Goal: Contribute content

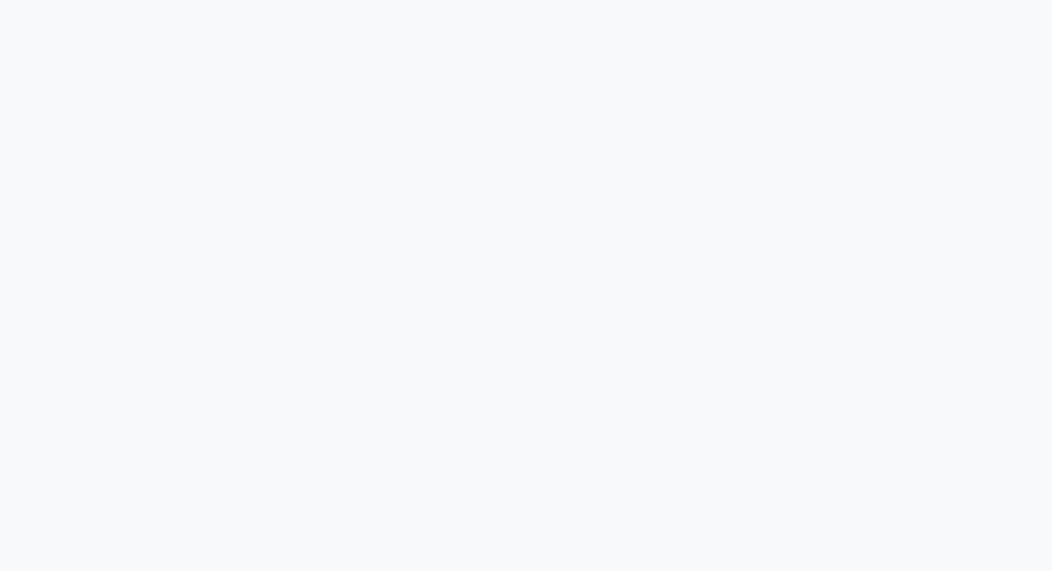
scroll to position [633, 0]
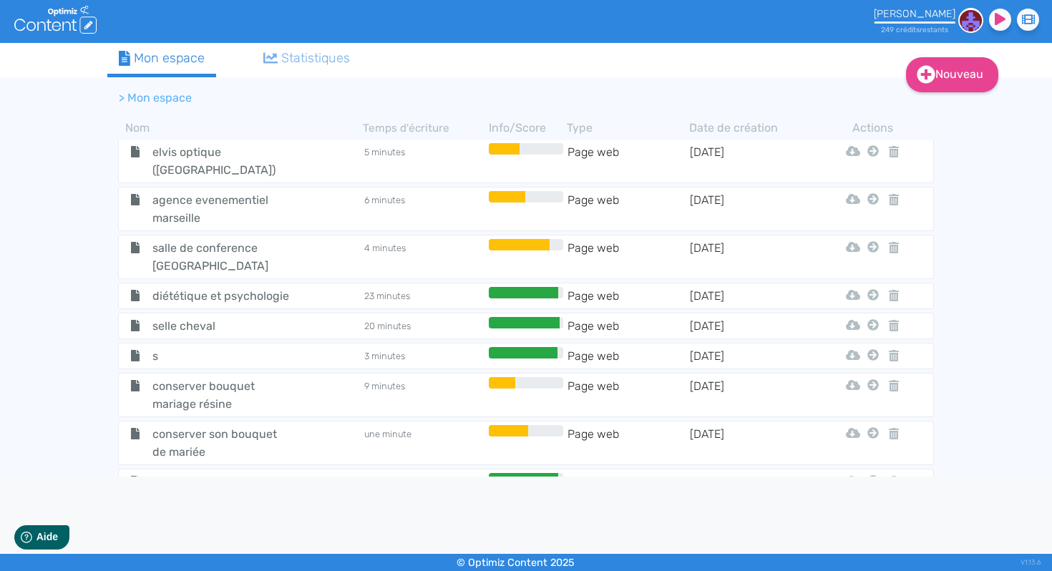
scroll to position [844, 0]
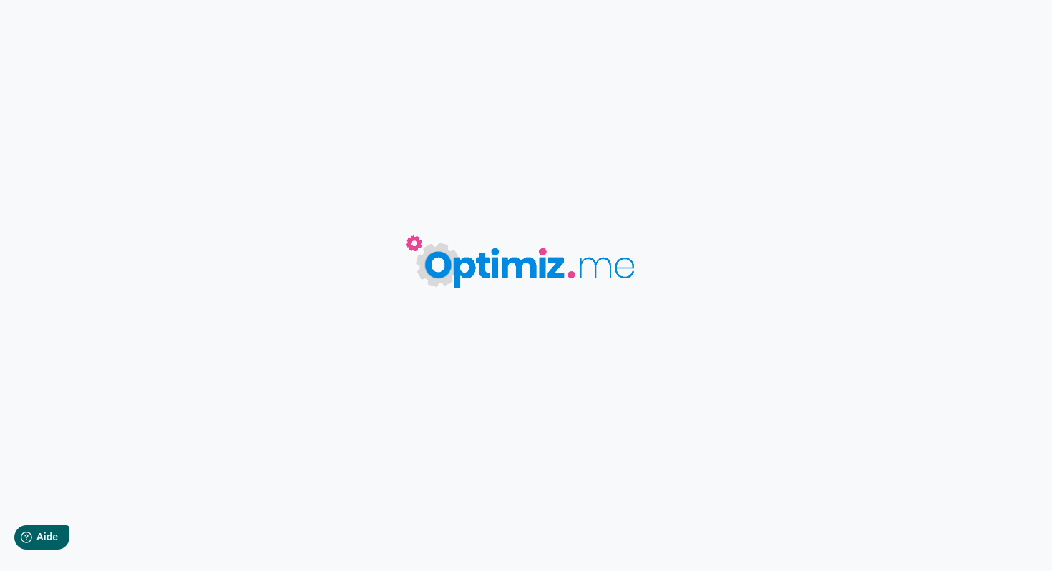
type input "opticien lons le saunier"
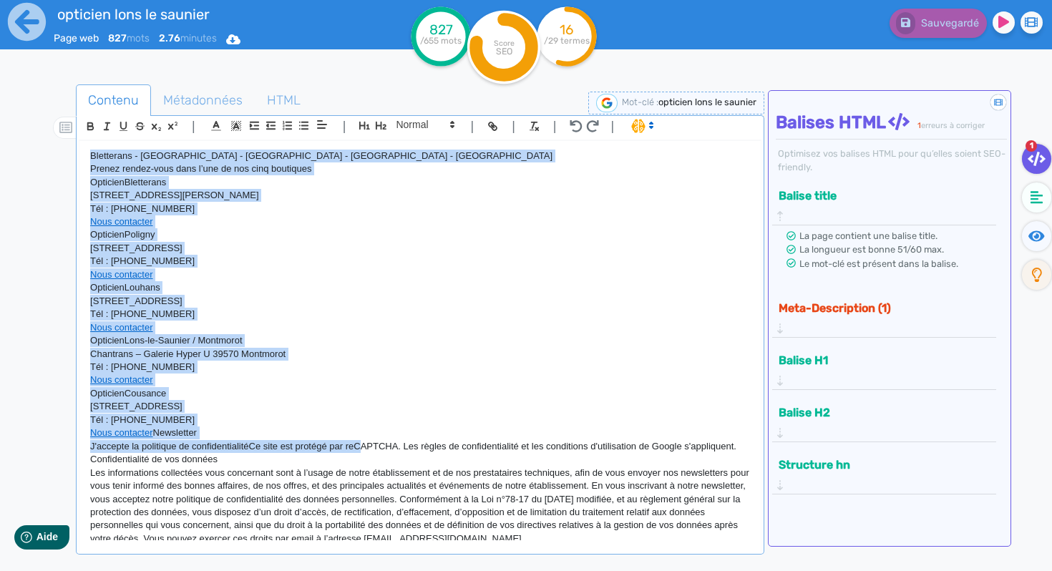
drag, startPoint x: 89, startPoint y: 153, endPoint x: 367, endPoint y: 443, distance: 401.4
type textarea "Bletterans - [GEOGRAPHIC_DATA] - [GEOGRAPHIC_DATA] - [GEOGRAPHIC_DATA] - [GEOGR…"
click at [367, 443] on div "Bletterans - [GEOGRAPHIC_DATA] - [GEOGRAPHIC_DATA] - [GEOGRAPHIC_DATA] - Cousan…" at bounding box center [419, 341] width 681 height 400
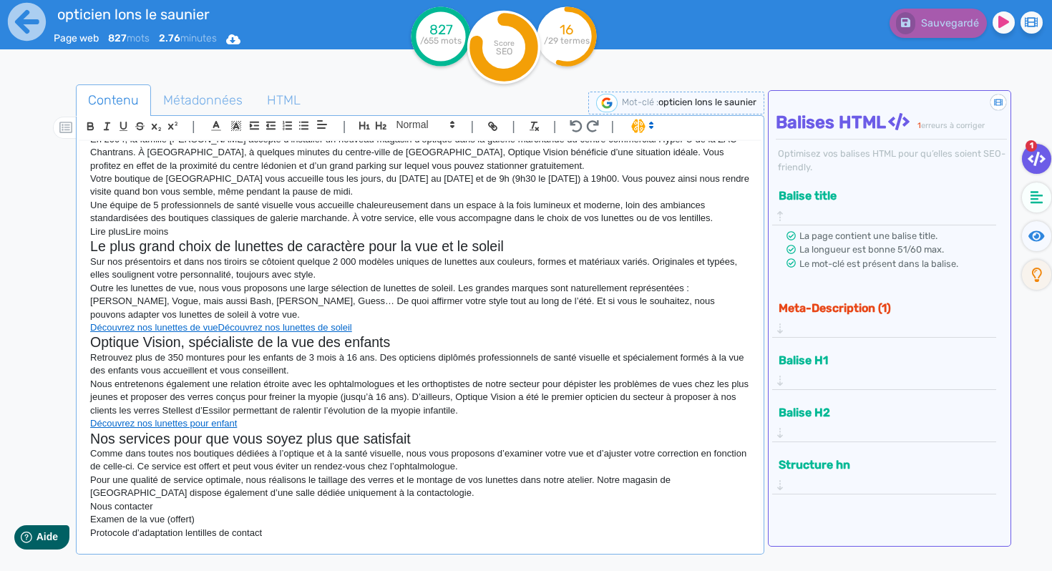
scroll to position [703, 0]
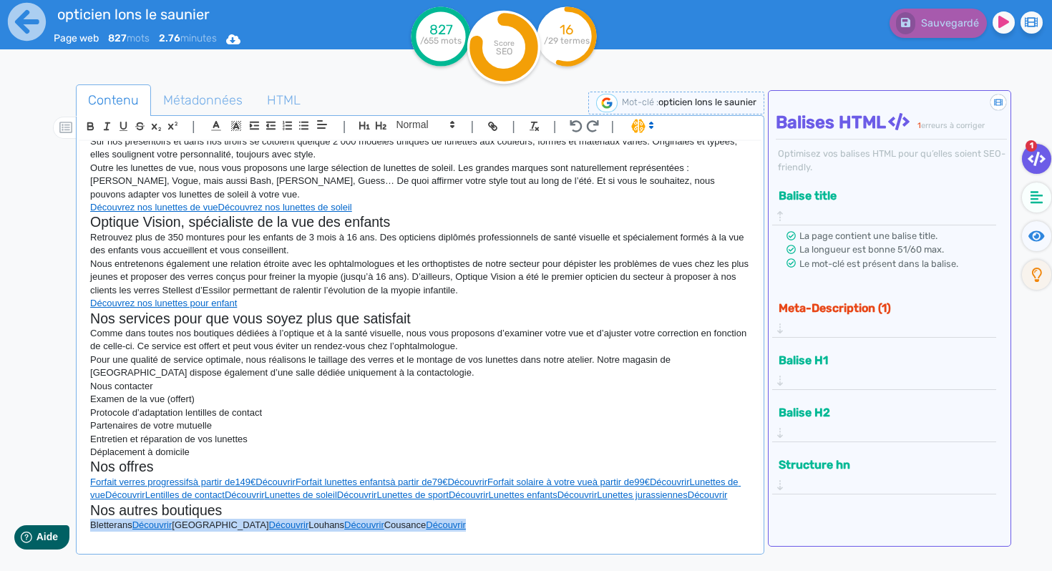
drag, startPoint x: 443, startPoint y: 533, endPoint x: 89, endPoint y: 528, distance: 353.6
click at [89, 528] on div "Bletterans - [GEOGRAPHIC_DATA] - [GEOGRAPHIC_DATA] - [GEOGRAPHIC_DATA] - Cousan…" at bounding box center [419, 341] width 681 height 400
click at [507, 429] on p "Partenaires de votre mutuelle" at bounding box center [420, 425] width 660 height 13
